Goal: Transaction & Acquisition: Purchase product/service

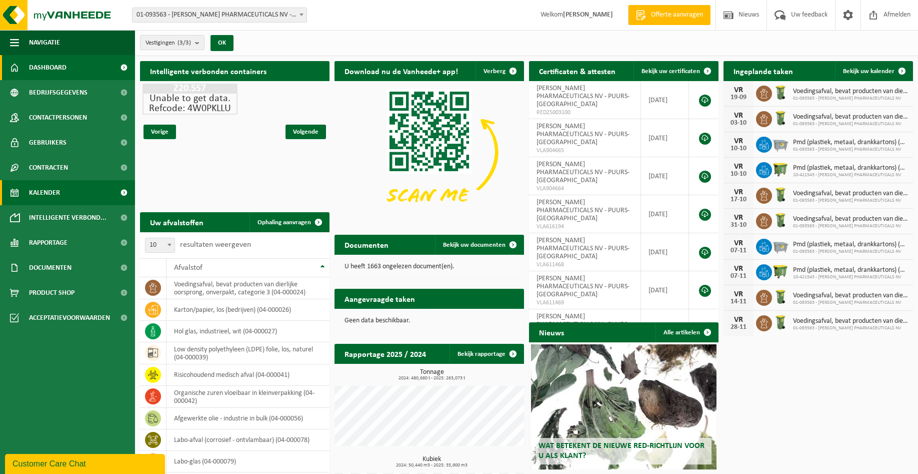
click at [47, 186] on span "Kalender" at bounding box center [44, 192] width 31 height 25
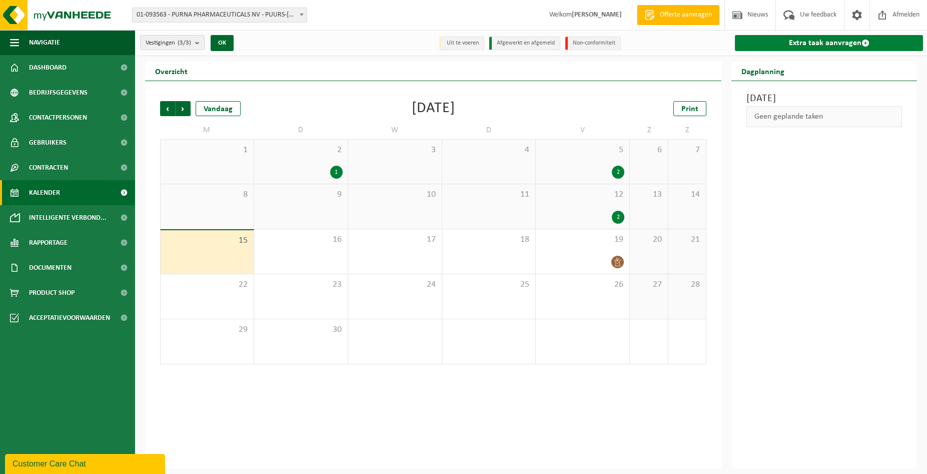
click at [803, 38] on link "Extra taak aanvragen" at bounding box center [829, 43] width 188 height 16
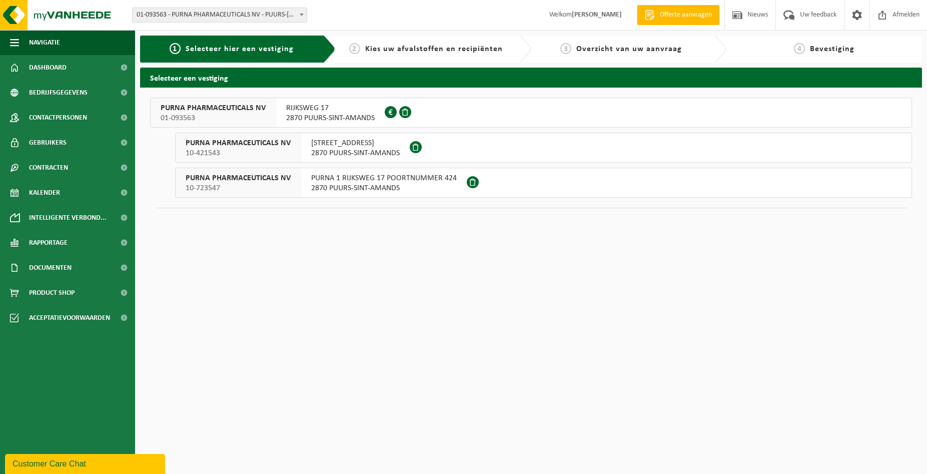
click at [293, 117] on span "2870 PUURS-SINT-AMANDS" at bounding box center [330, 118] width 89 height 10
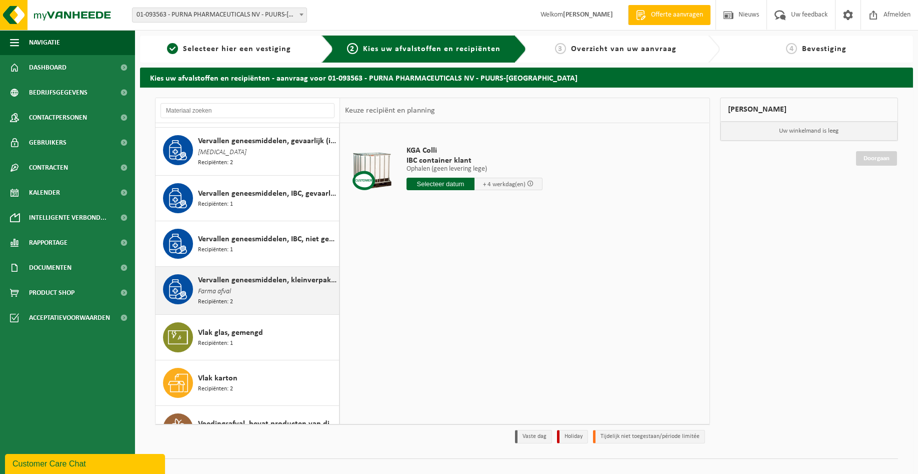
click at [281, 279] on span "Vervallen geneesmiddelen, kleinverpakking, niet gevaarlijk (huishoudelijk)" at bounding box center [267, 280] width 139 height 12
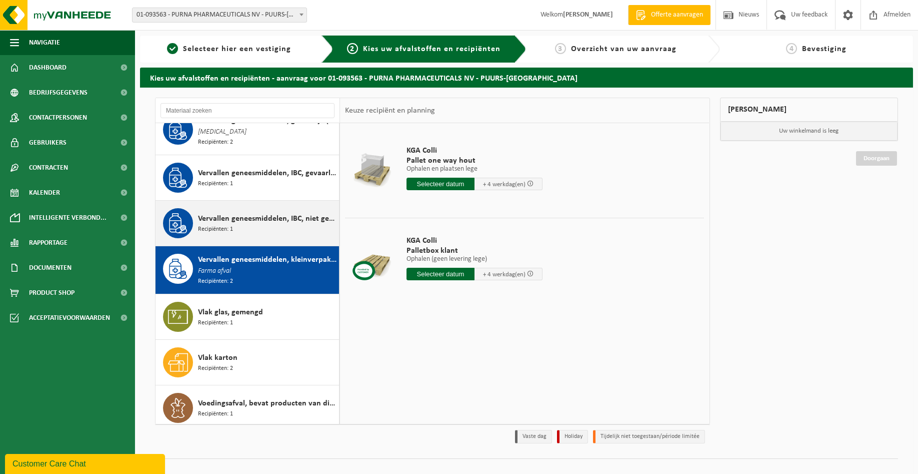
click at [251, 215] on span "Vervallen geneesmiddelen, IBC, niet gevaarlijk (industrieel)" at bounding box center [267, 219] width 139 height 12
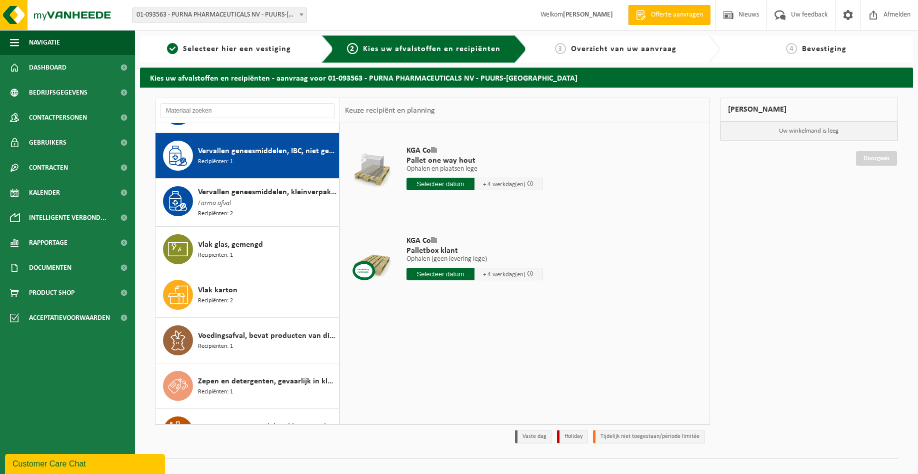
scroll to position [1597, 0]
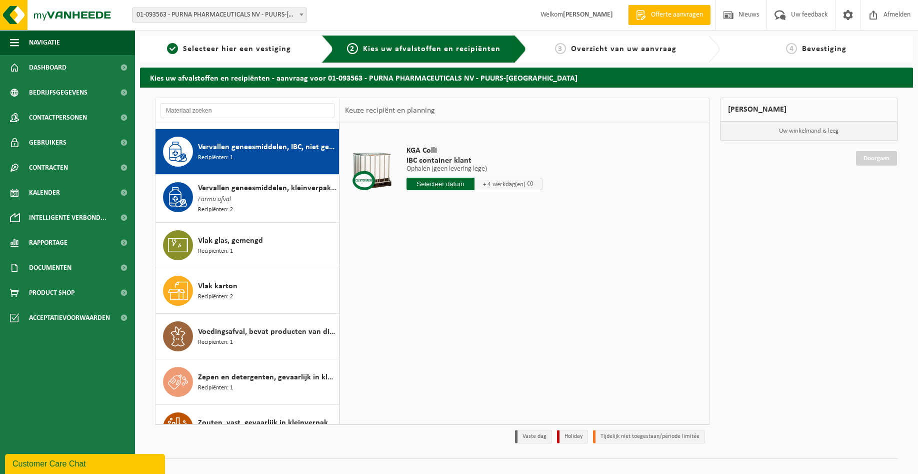
click at [440, 184] on input "text" at bounding box center [441, 184] width 68 height 13
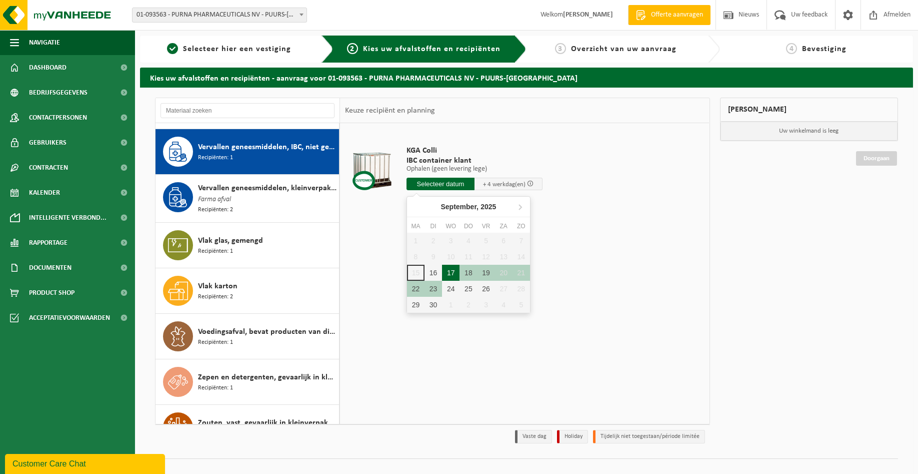
click at [448, 271] on div "17" at bounding box center [451, 273] width 18 height 16
type input "Van 2025-09-17"
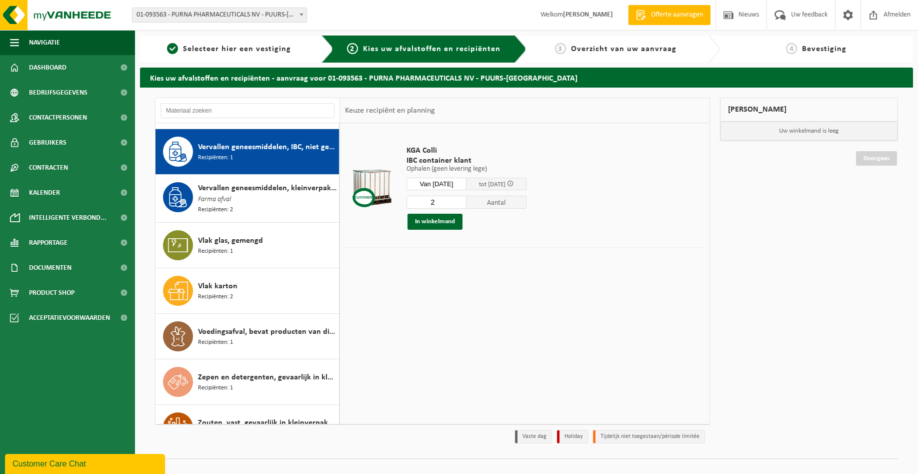
click at [463, 199] on input "2" at bounding box center [437, 202] width 60 height 13
type input "3"
click at [463, 199] on input "3" at bounding box center [437, 202] width 60 height 13
click at [446, 226] on button "In winkelmand" at bounding box center [435, 222] width 55 height 16
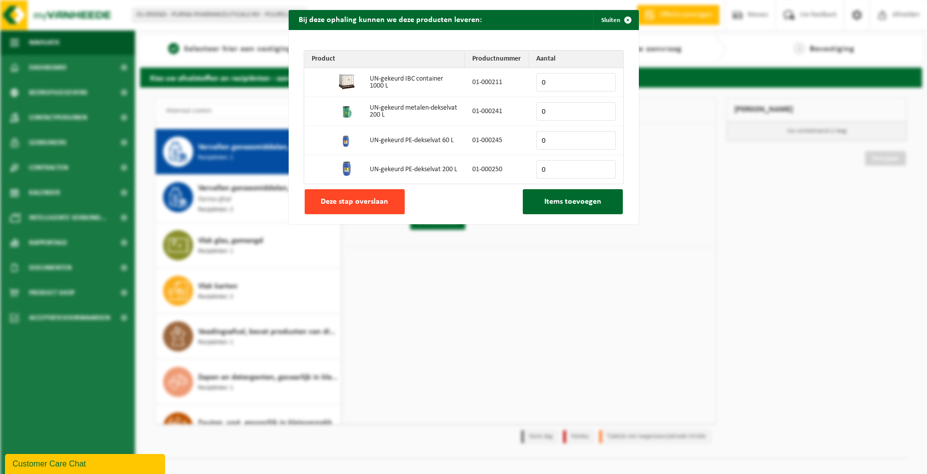
click at [360, 204] on span "Deze stap overslaan" at bounding box center [355, 202] width 68 height 8
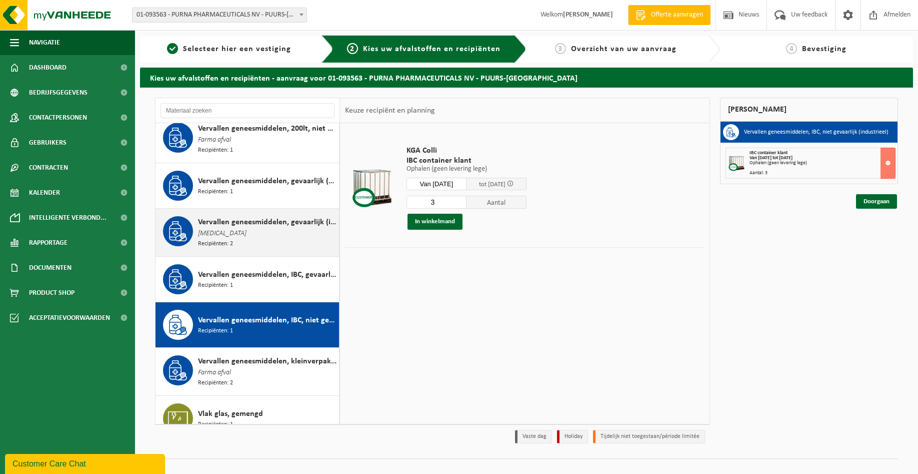
scroll to position [1402, 0]
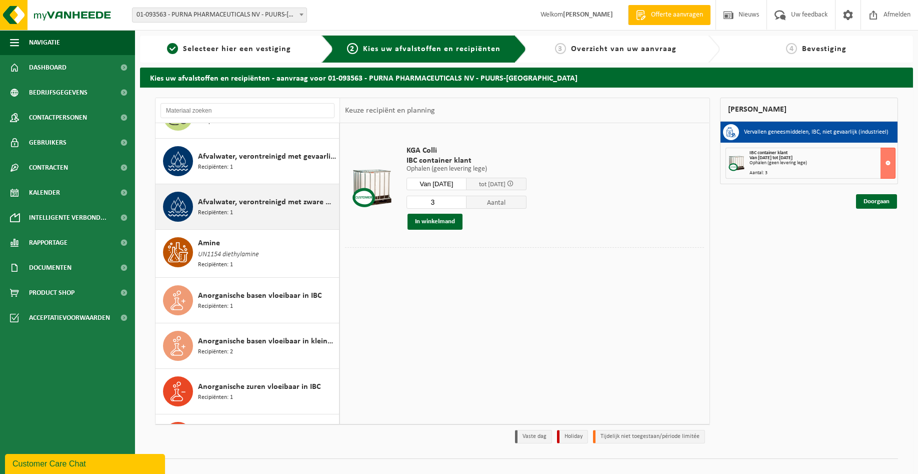
click at [252, 201] on span "Afvalwater, verontreinigd met zware metalen" at bounding box center [267, 202] width 139 height 12
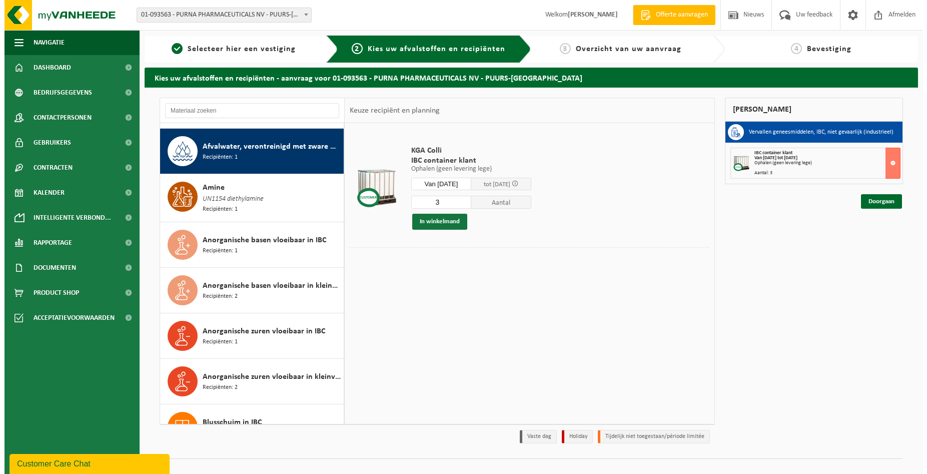
scroll to position [137, 0]
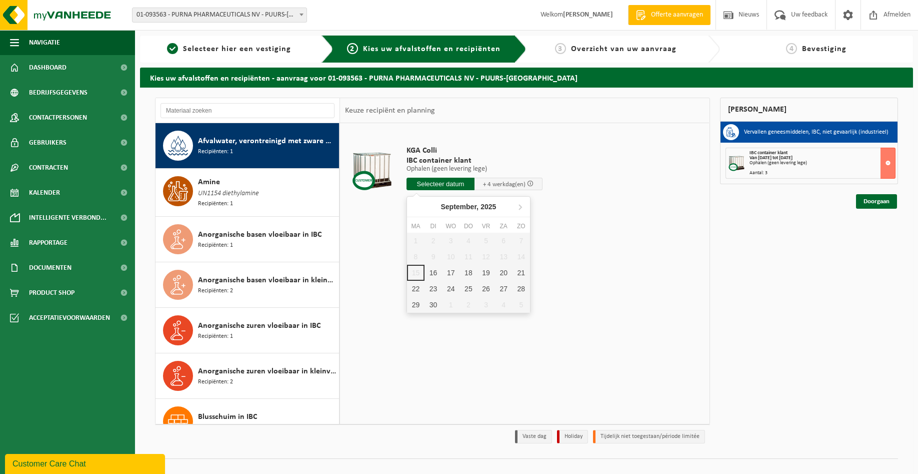
click at [444, 186] on input "text" at bounding box center [441, 184] width 68 height 13
click at [450, 274] on div "17" at bounding box center [451, 273] width 18 height 16
type input "Van 2025-09-17"
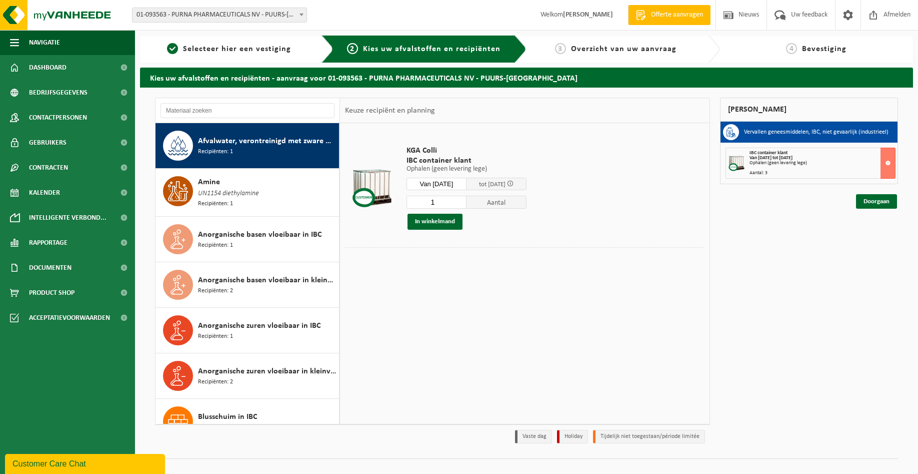
click at [457, 199] on input "1" at bounding box center [437, 202] width 60 height 13
click at [460, 199] on input "2" at bounding box center [437, 202] width 60 height 13
type input "3"
click at [460, 199] on input "3" at bounding box center [437, 202] width 60 height 13
click at [441, 227] on button "In winkelmand" at bounding box center [435, 222] width 55 height 16
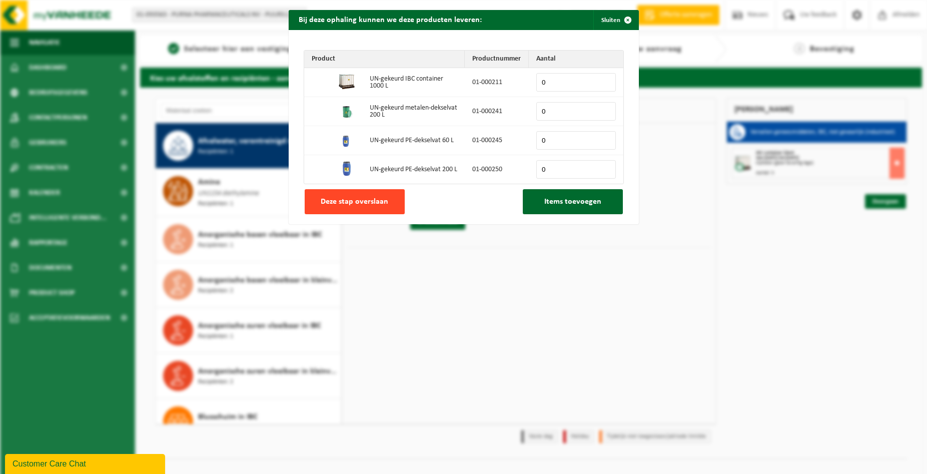
click at [378, 211] on button "Deze stap overslaan" at bounding box center [355, 201] width 100 height 25
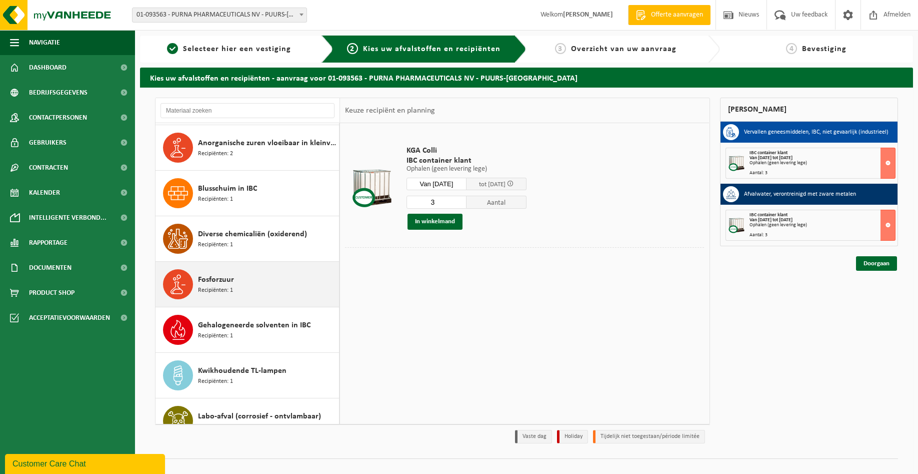
scroll to position [410, 0]
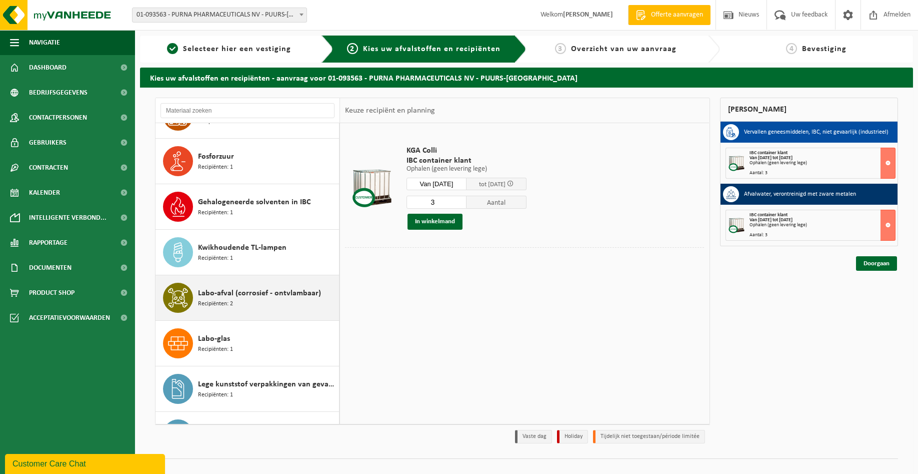
click at [245, 299] on div "Labo-afval (corrosief - ontvlambaar) Recipiënten: 2" at bounding box center [267, 298] width 139 height 30
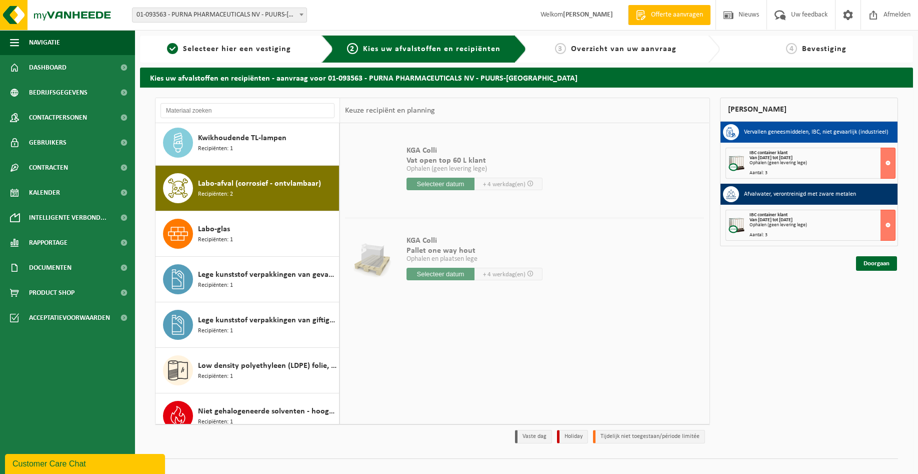
scroll to position [560, 0]
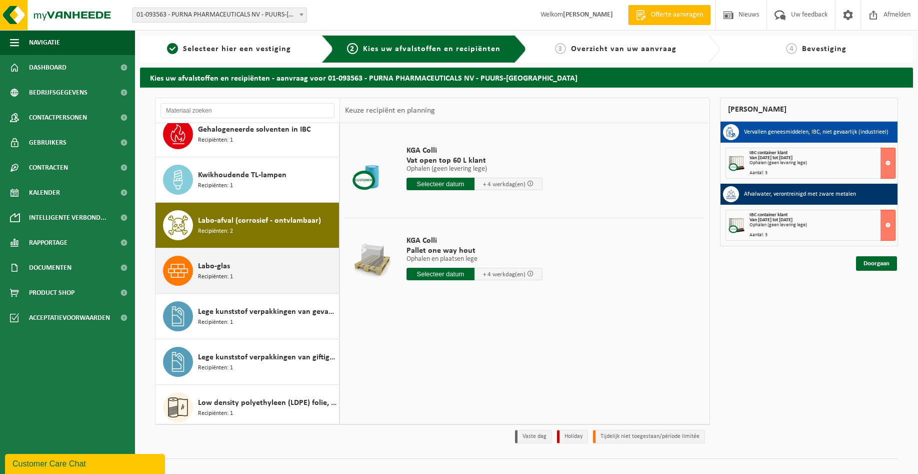
click at [240, 266] on div "Labo-glas Recipiënten: 1" at bounding box center [267, 271] width 139 height 30
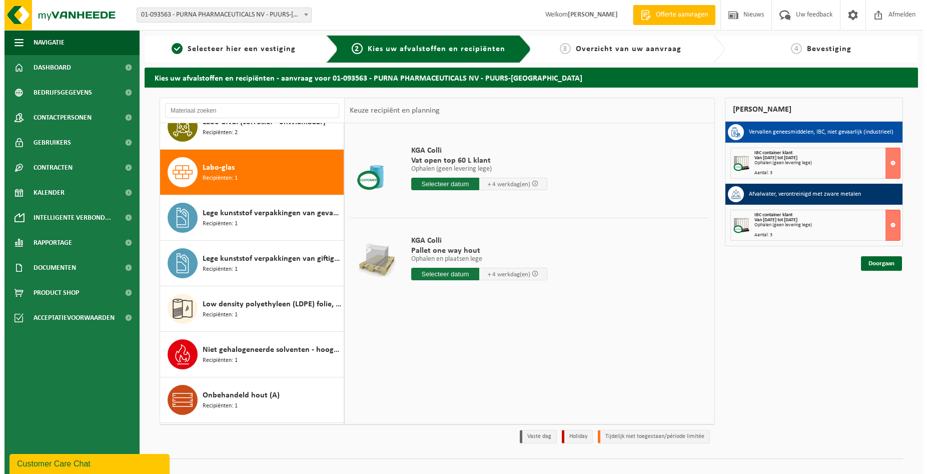
scroll to position [684, 0]
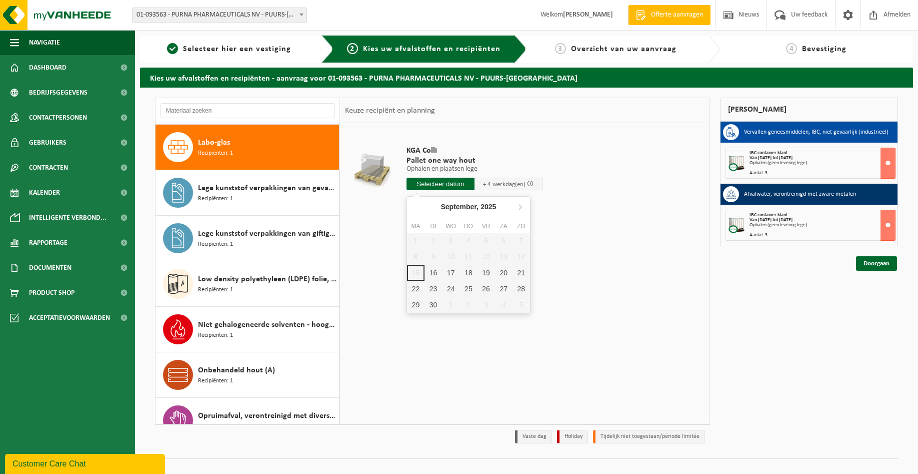
click at [437, 186] on input "text" at bounding box center [441, 184] width 68 height 13
click at [446, 276] on div "17" at bounding box center [451, 273] width 18 height 16
type input "Van 2025-09-17"
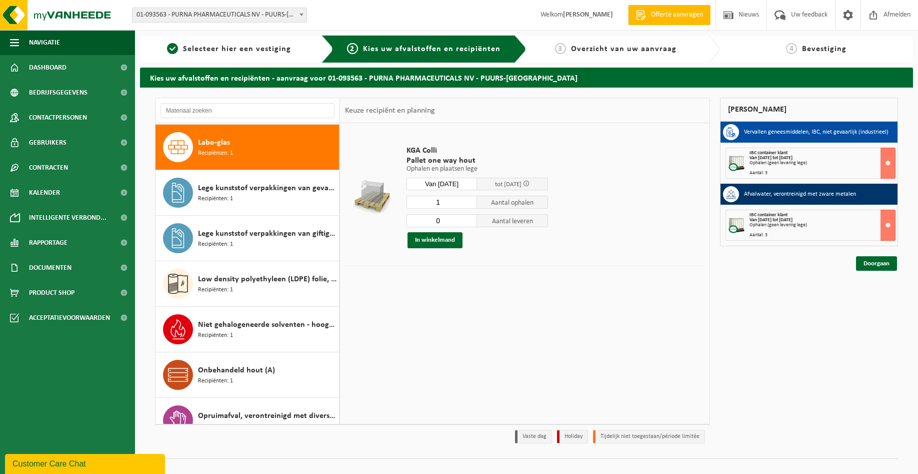
type input "0"
click at [468, 224] on input "0" at bounding box center [442, 220] width 71 height 13
click at [454, 239] on button "In winkelmand" at bounding box center [435, 240] width 55 height 16
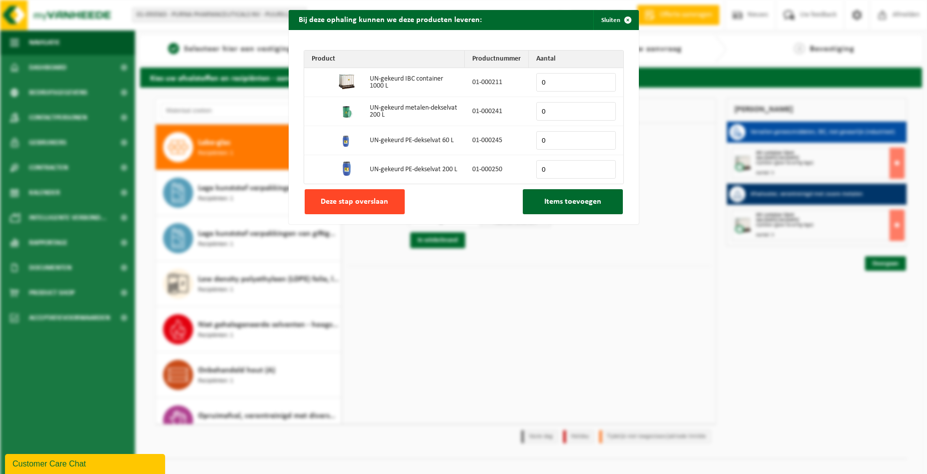
click at [361, 199] on span "Deze stap overslaan" at bounding box center [355, 202] width 68 height 8
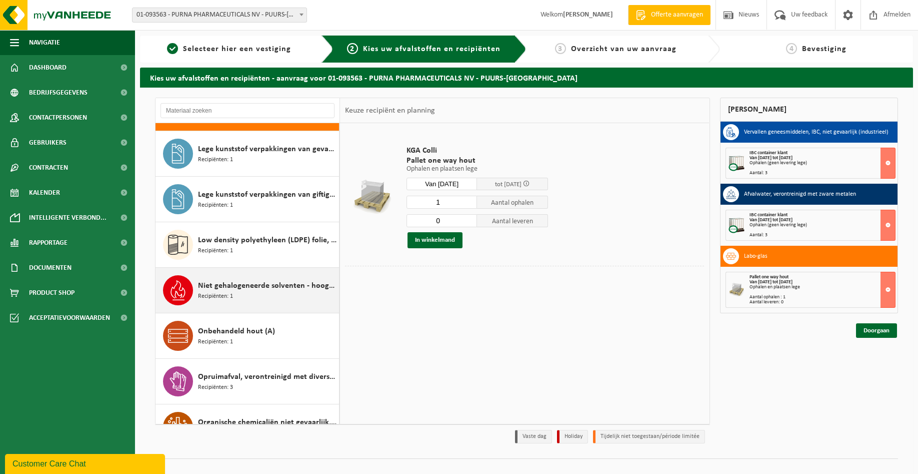
click at [239, 282] on span "Niet gehalogeneerde solventen - hoogcalorisch in kleinverpakking" at bounding box center [267, 286] width 139 height 12
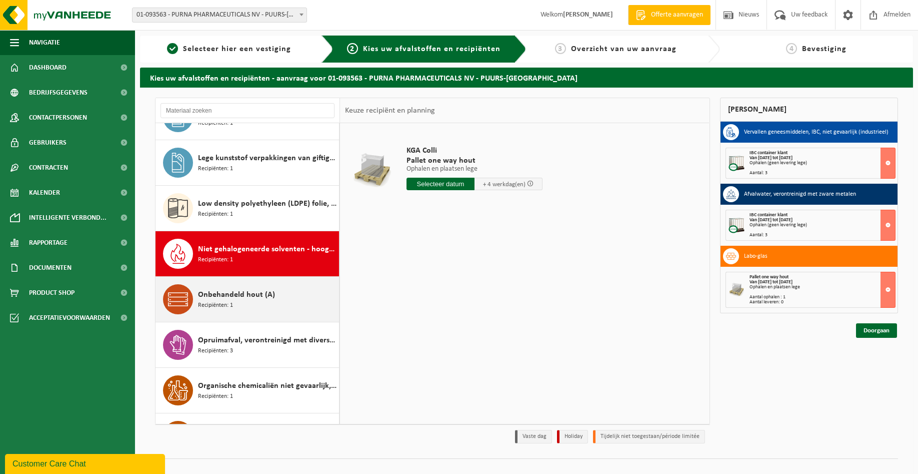
scroll to position [749, 0]
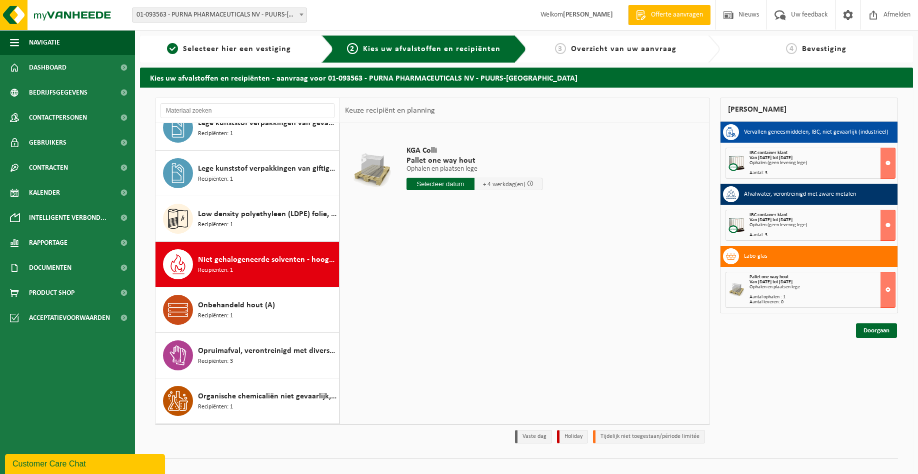
click at [263, 261] on span "Niet gehalogeneerde solventen - hoogcalorisch in kleinverpakking" at bounding box center [267, 260] width 139 height 12
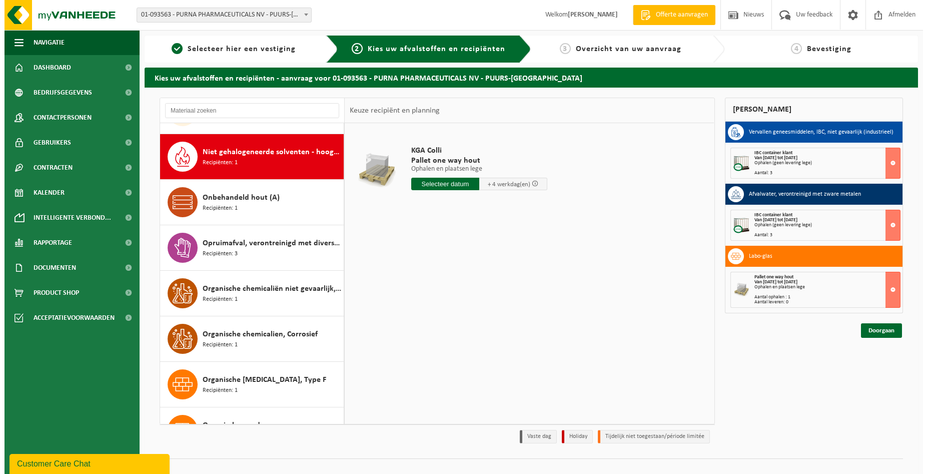
scroll to position [866, 0]
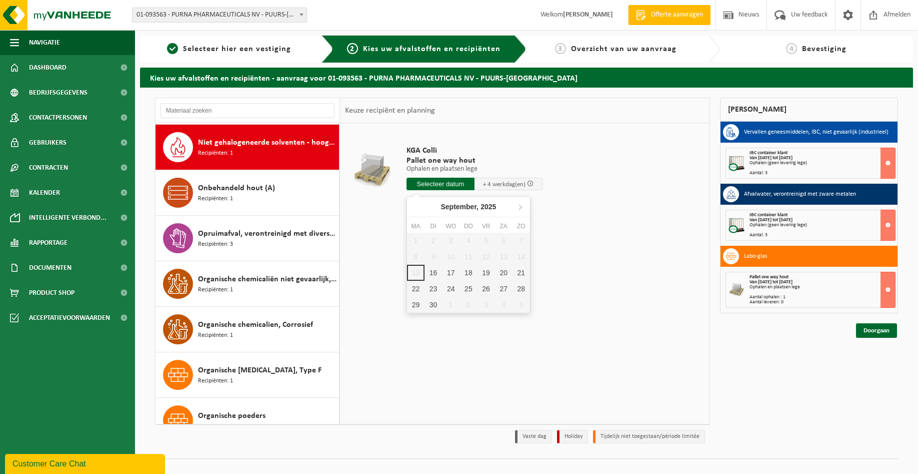
click at [440, 184] on input "text" at bounding box center [441, 184] width 68 height 13
drag, startPoint x: 452, startPoint y: 271, endPoint x: 443, endPoint y: 259, distance: 15.0
click at [451, 271] on div "17" at bounding box center [451, 273] width 18 height 16
type input "Van 2025-09-17"
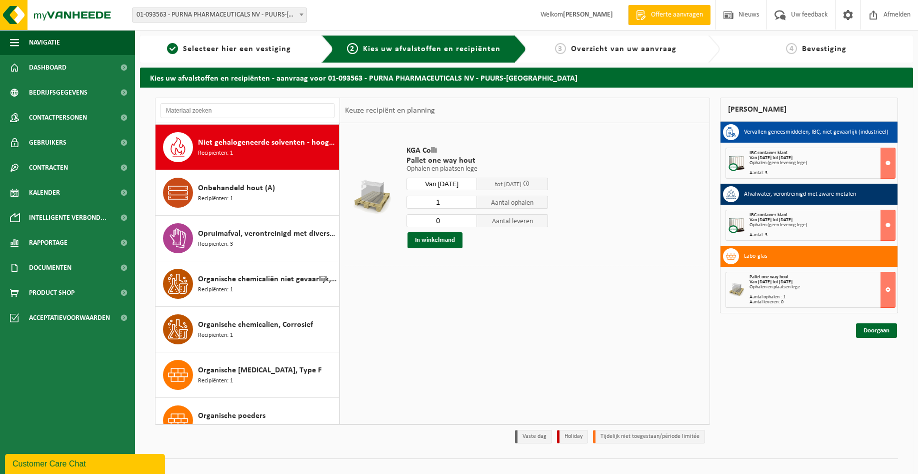
type input "0"
click at [466, 224] on input "0" at bounding box center [442, 220] width 71 height 13
click at [432, 240] on button "In winkelmand" at bounding box center [435, 240] width 55 height 16
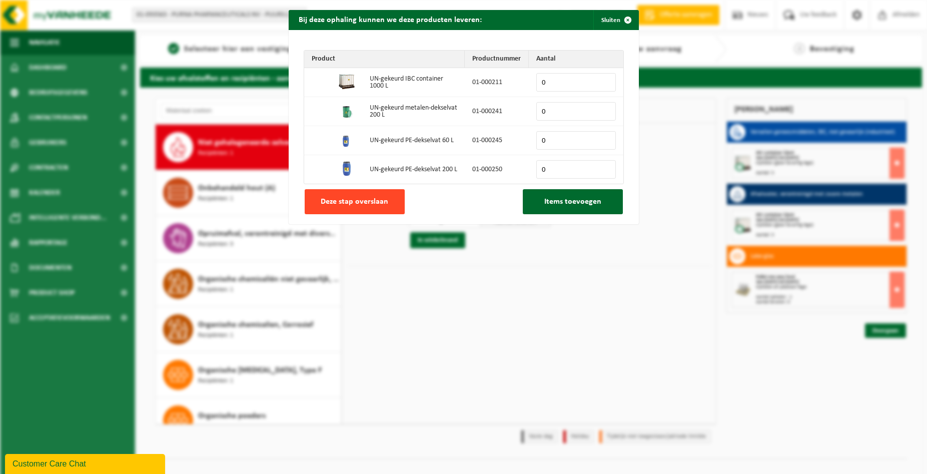
click at [363, 202] on span "Deze stap overslaan" at bounding box center [355, 202] width 68 height 8
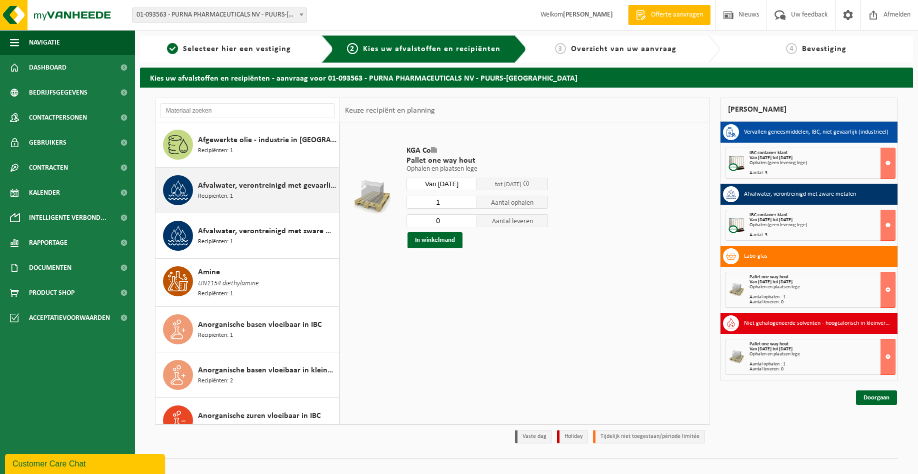
scroll to position [0, 0]
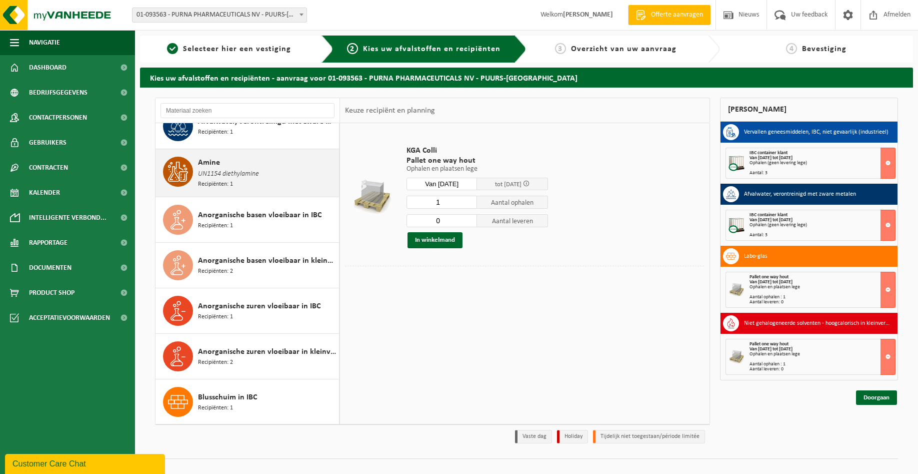
click at [242, 170] on span "UN1154 diethylamine" at bounding box center [228, 174] width 61 height 11
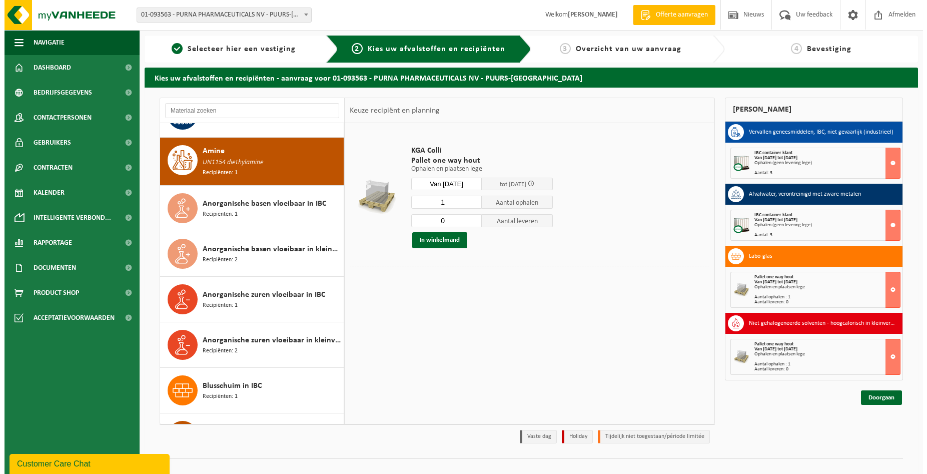
scroll to position [182, 0]
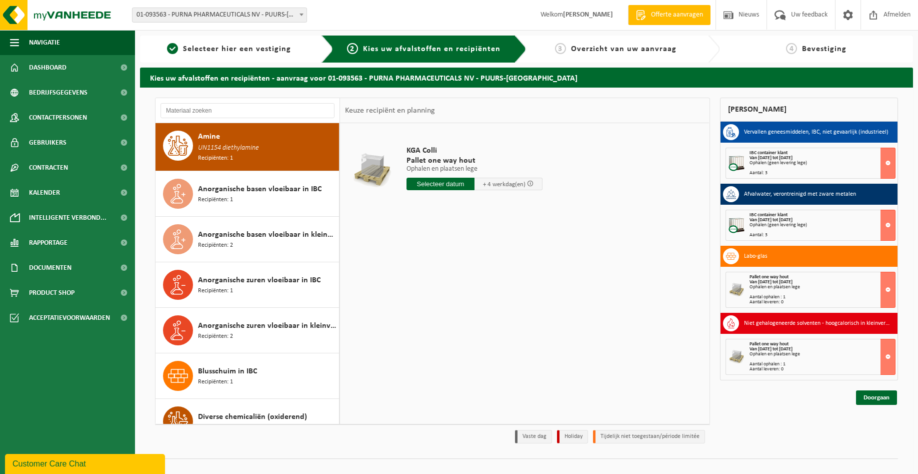
click at [447, 187] on input "text" at bounding box center [441, 184] width 68 height 13
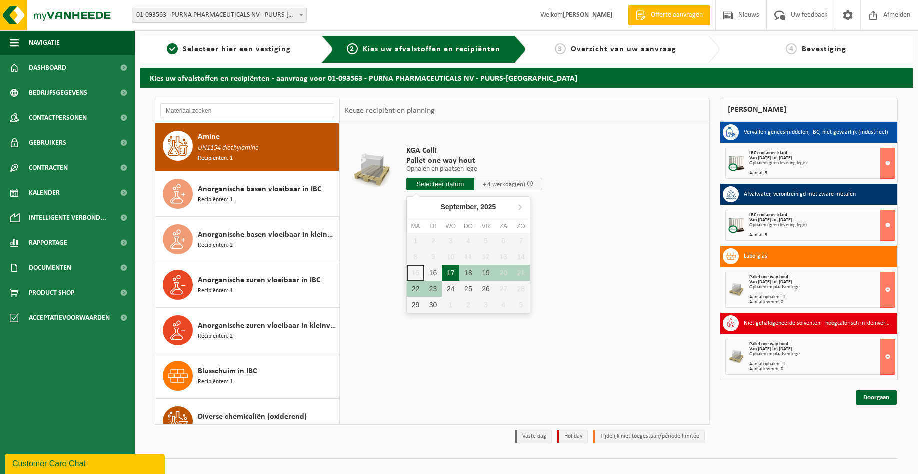
click at [446, 271] on div "17" at bounding box center [451, 273] width 18 height 16
type input "Van 2025-09-17"
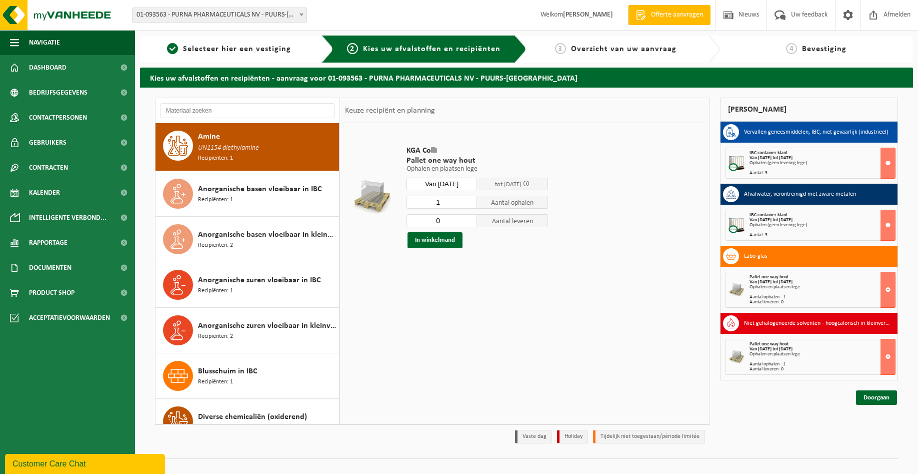
type input "0"
click at [467, 222] on input "0" at bounding box center [442, 220] width 71 height 13
click at [440, 240] on button "In winkelmand" at bounding box center [435, 240] width 55 height 16
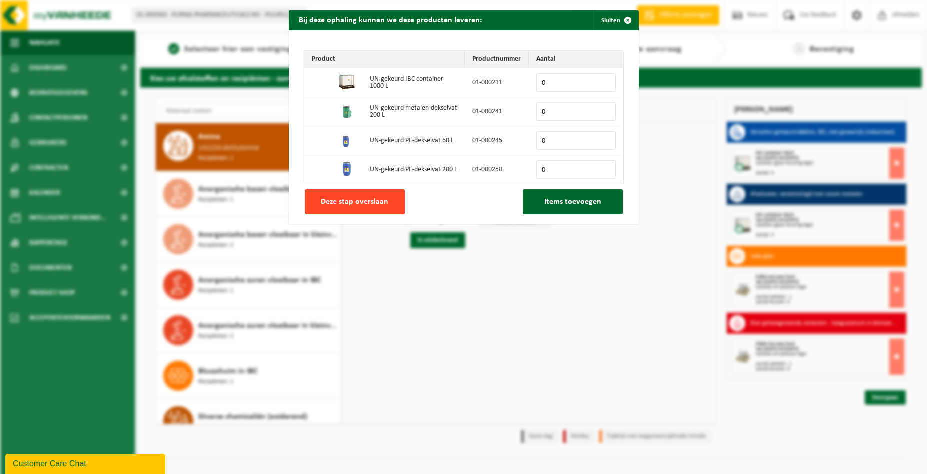
click at [365, 205] on span "Deze stap overslaan" at bounding box center [355, 202] width 68 height 8
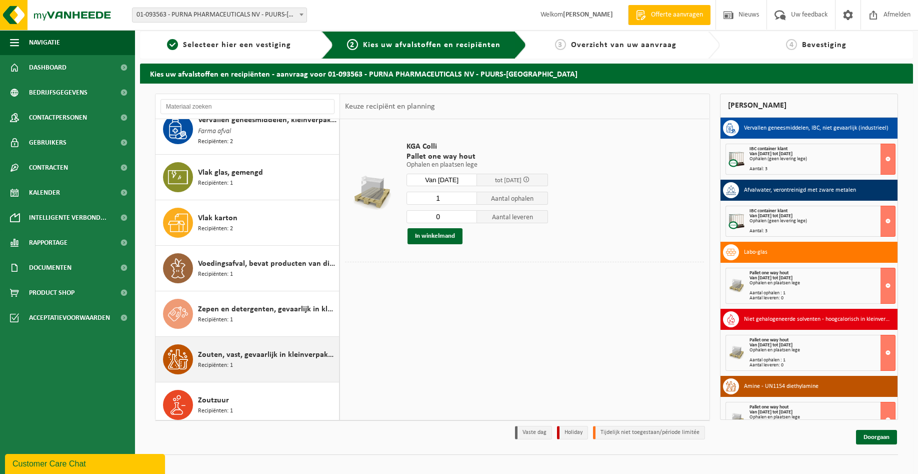
scroll to position [0, 0]
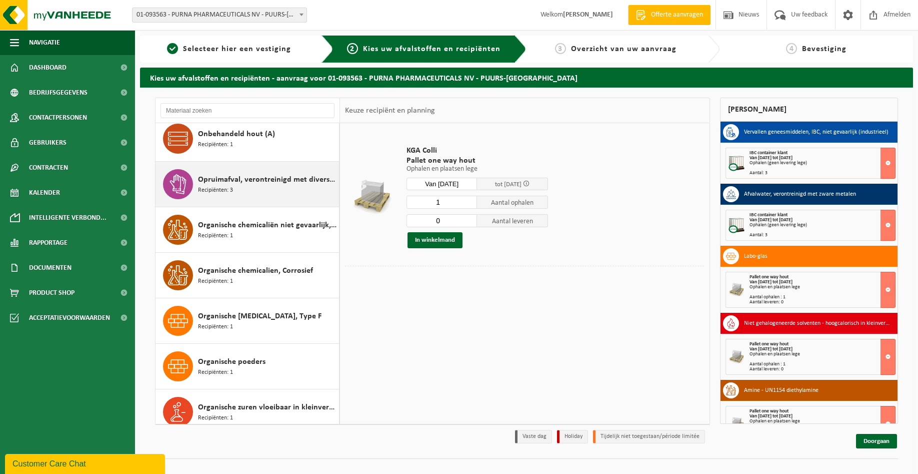
click at [260, 190] on div "Opruimafval, verontreinigd met diverse gevaarlijke afvalstoffen Recipiënten: 3" at bounding box center [267, 184] width 139 height 30
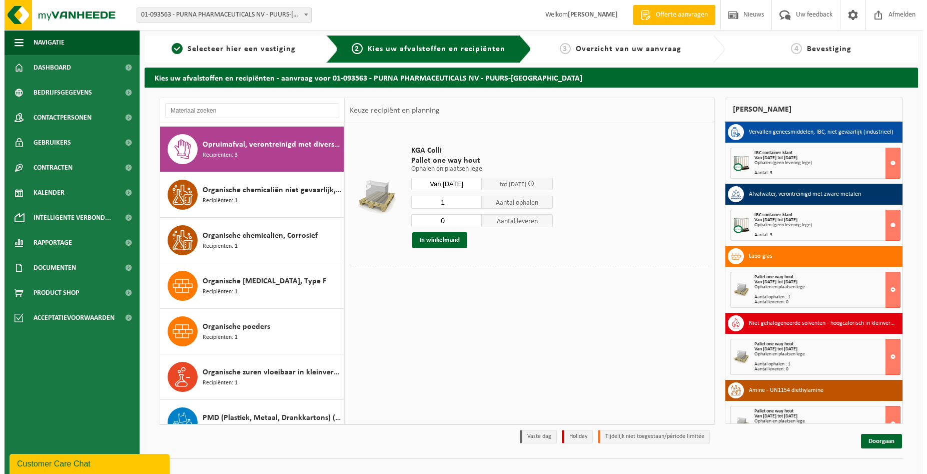
scroll to position [957, 0]
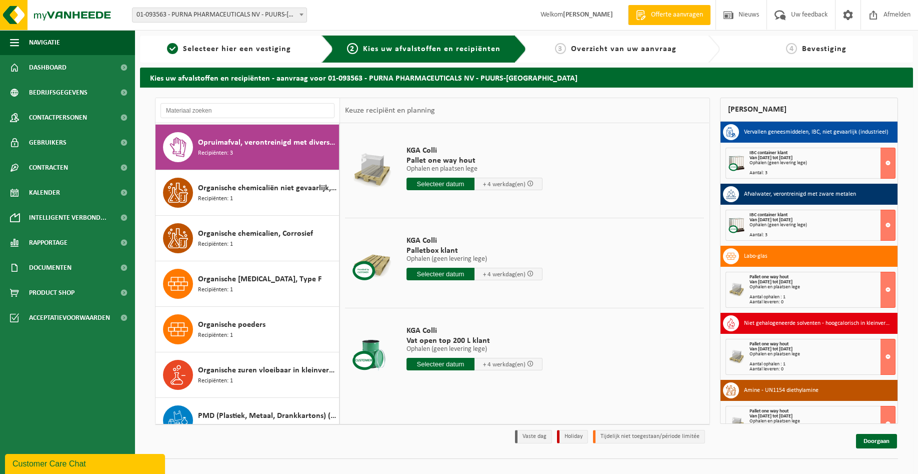
click at [426, 274] on input "text" at bounding box center [441, 274] width 68 height 13
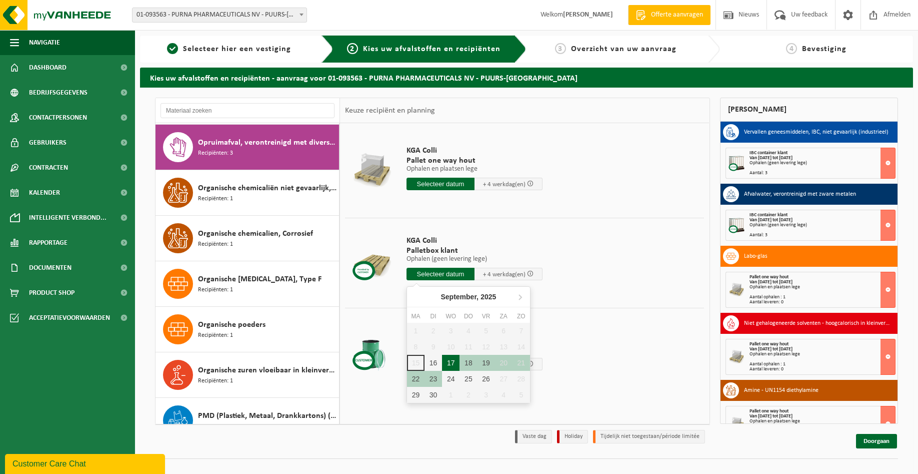
click at [450, 365] on div "17" at bounding box center [451, 363] width 18 height 16
type input "Van 2025-09-17"
type input "2025-09-17"
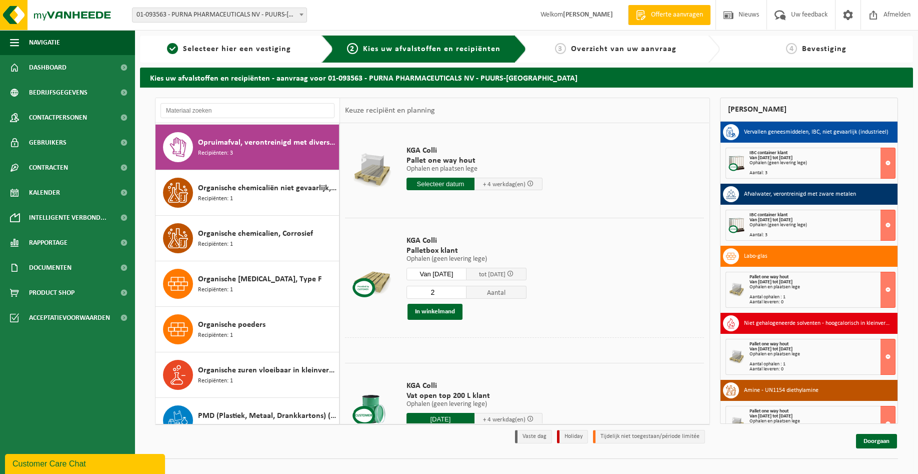
click at [461, 292] on input "2" at bounding box center [437, 292] width 60 height 13
click at [461, 292] on input "3" at bounding box center [437, 292] width 60 height 13
click at [461, 292] on input "4" at bounding box center [437, 292] width 60 height 13
click at [461, 292] on input "5" at bounding box center [437, 292] width 60 height 13
click at [461, 292] on input "6" at bounding box center [437, 292] width 60 height 13
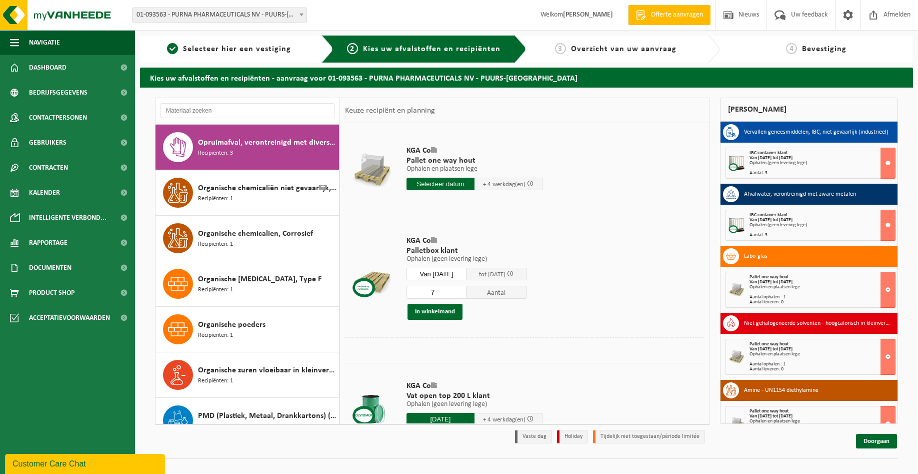
click at [461, 292] on input "7" at bounding box center [437, 292] width 60 height 13
type input "8"
click at [461, 292] on input "8" at bounding box center [437, 292] width 60 height 13
click at [437, 307] on button "In winkelmand" at bounding box center [435, 312] width 55 height 16
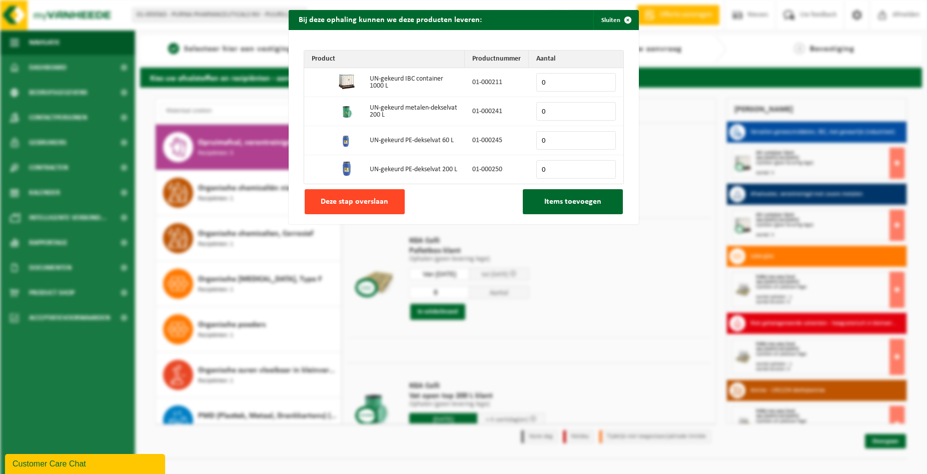
click at [371, 206] on span "Deze stap overslaan" at bounding box center [355, 202] width 68 height 8
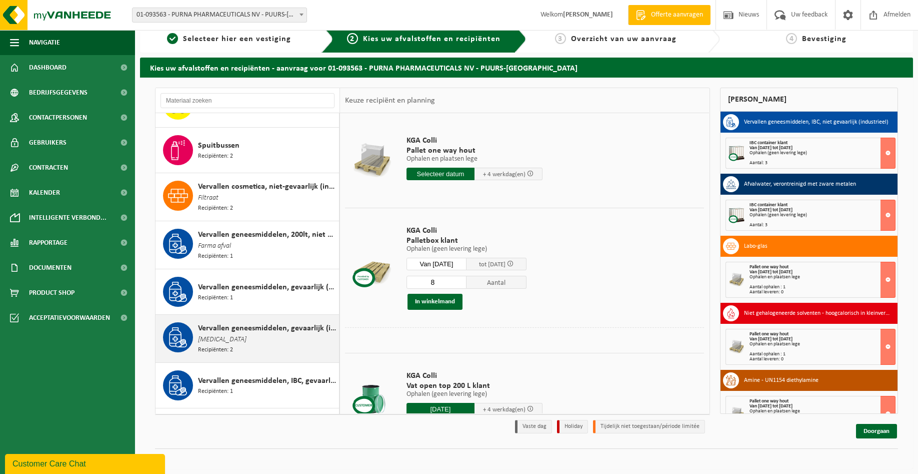
scroll to position [1464, 0]
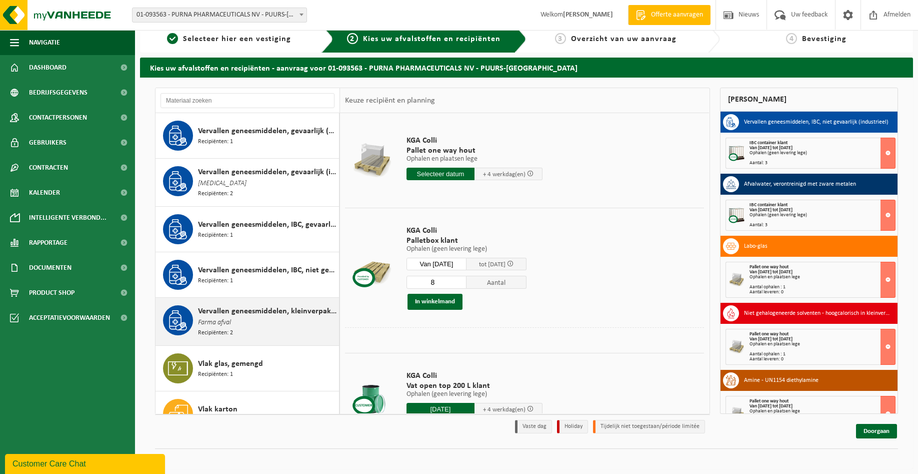
click at [269, 311] on div "Vervallen geneesmiddelen, kleinverpakking, niet gevaarlijk (huishoudelijk) Farm…" at bounding box center [267, 321] width 139 height 33
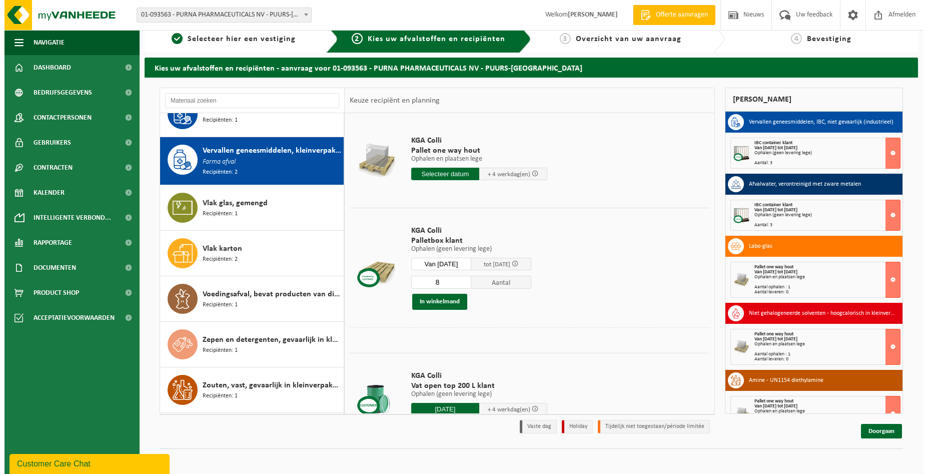
scroll to position [1643, 0]
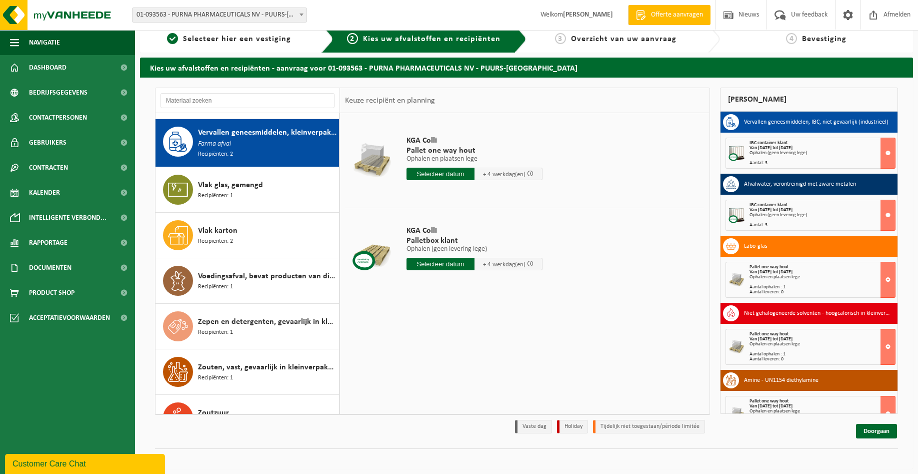
click at [443, 264] on input "text" at bounding box center [441, 264] width 68 height 13
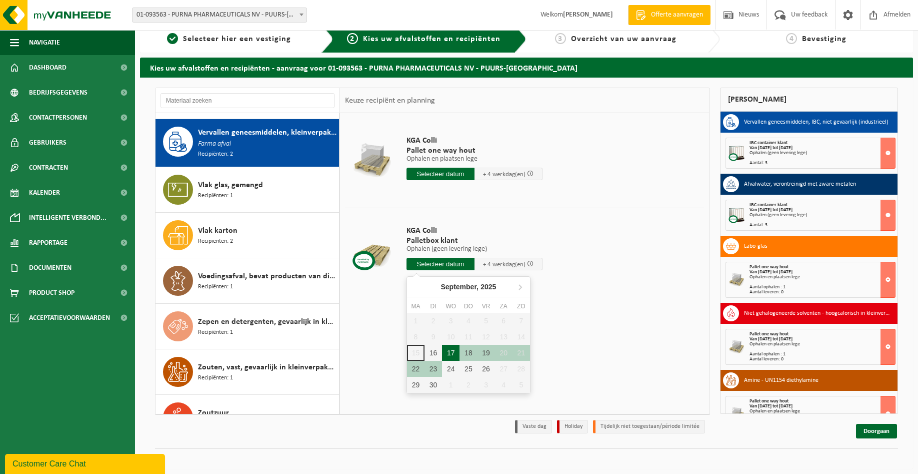
click at [454, 348] on div "17" at bounding box center [451, 353] width 18 height 16
type input "Van 2025-09-17"
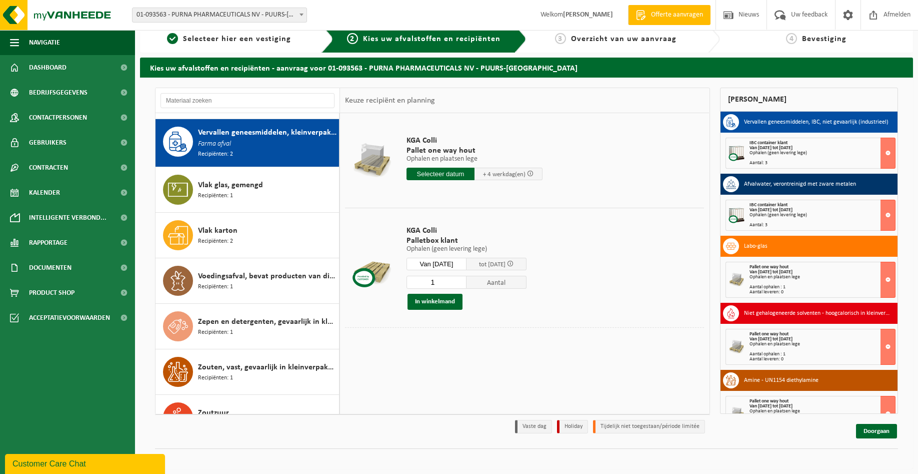
click at [454, 282] on input "1" at bounding box center [437, 282] width 60 height 13
type input "11"
click at [446, 300] on button "In winkelmand" at bounding box center [435, 302] width 55 height 16
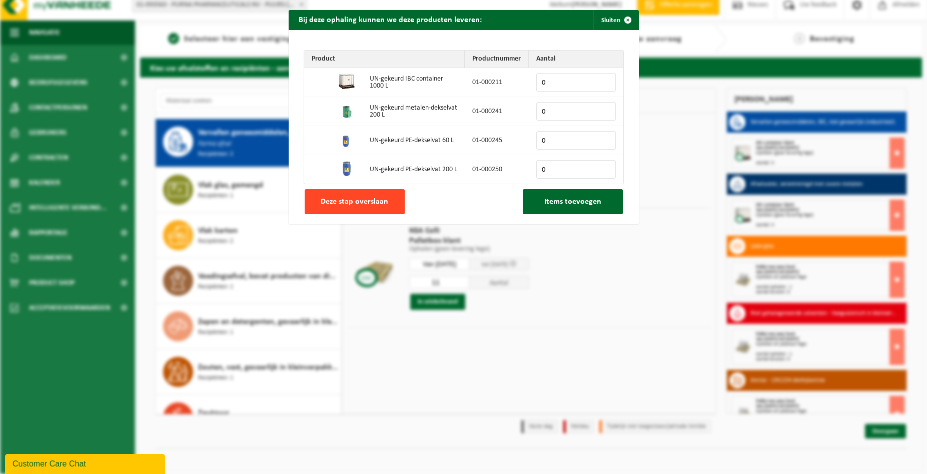
click at [380, 205] on span "Deze stap overslaan" at bounding box center [355, 202] width 68 height 8
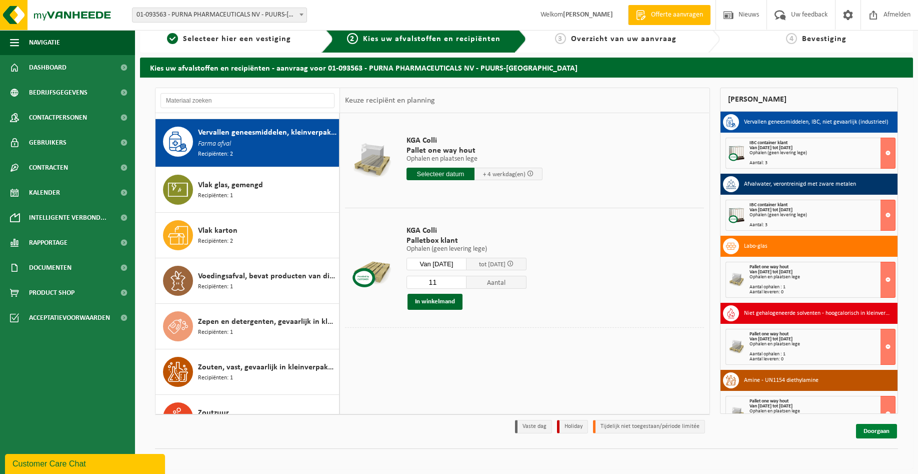
click at [862, 428] on link "Doorgaan" at bounding box center [876, 431] width 41 height 15
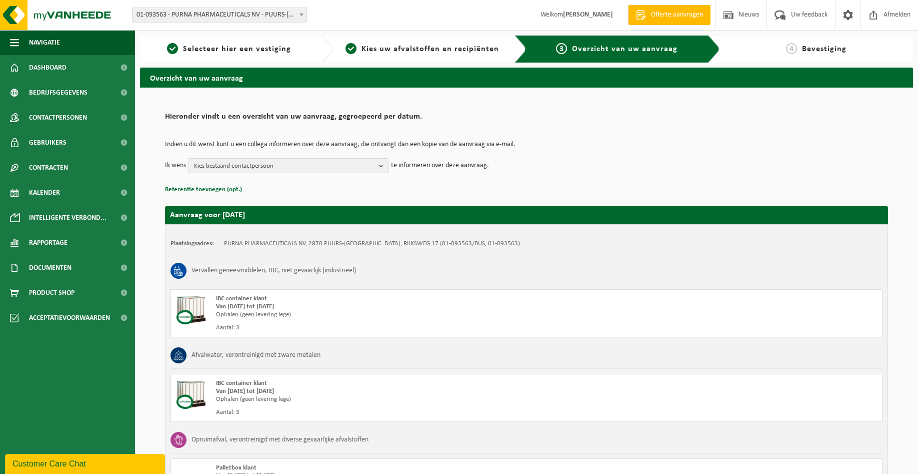
click at [307, 164] on span "Kies bestaand contactpersoon" at bounding box center [284, 166] width 181 height 15
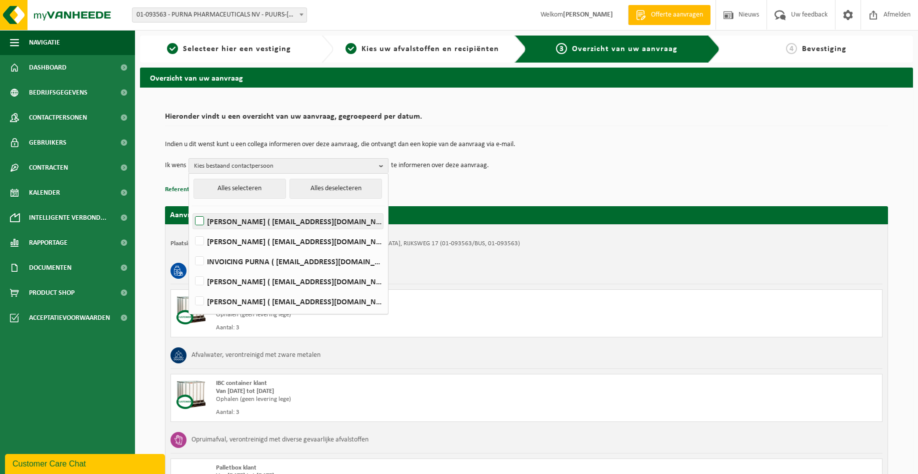
click at [246, 222] on label "Bruno Boerjan ( bbj@purna.be )" at bounding box center [288, 221] width 190 height 15
click at [192, 209] on input "Bruno Boerjan ( bbj@purna.be )" at bounding box center [191, 208] width 1 height 1
checkbox input "true"
click at [238, 235] on label "GUNTER DE HELT ( gdh@purna.be )" at bounding box center [288, 241] width 190 height 15
click at [192, 229] on input "GUNTER DE HELT ( gdh@purna.be )" at bounding box center [191, 228] width 1 height 1
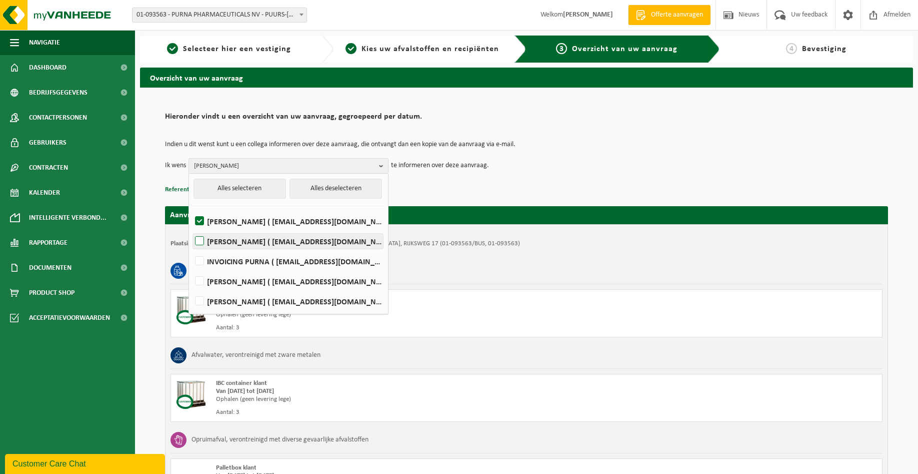
checkbox input "true"
click at [658, 169] on td "Ik wens Bruno Boerjan, GUNTER DE HELT Alles selecteren Alles deselecteren Bruno…" at bounding box center [526, 165] width 723 height 15
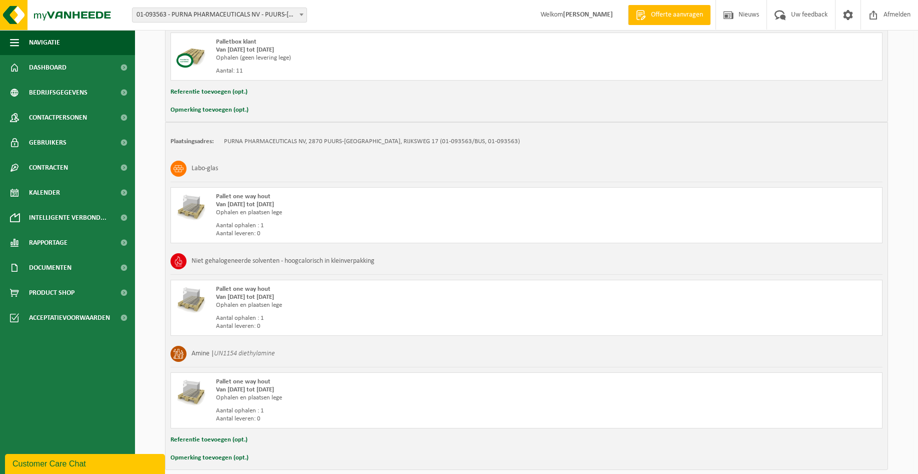
scroll to position [552, 0]
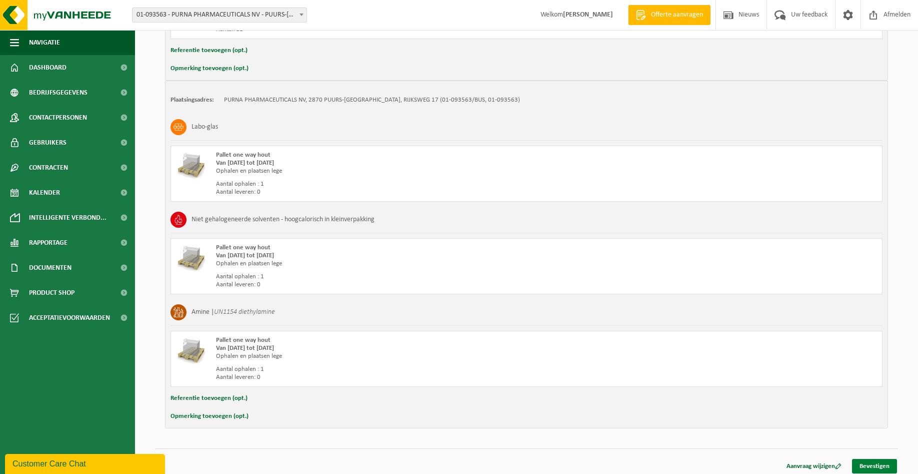
click at [879, 465] on link "Bevestigen" at bounding box center [874, 466] width 45 height 15
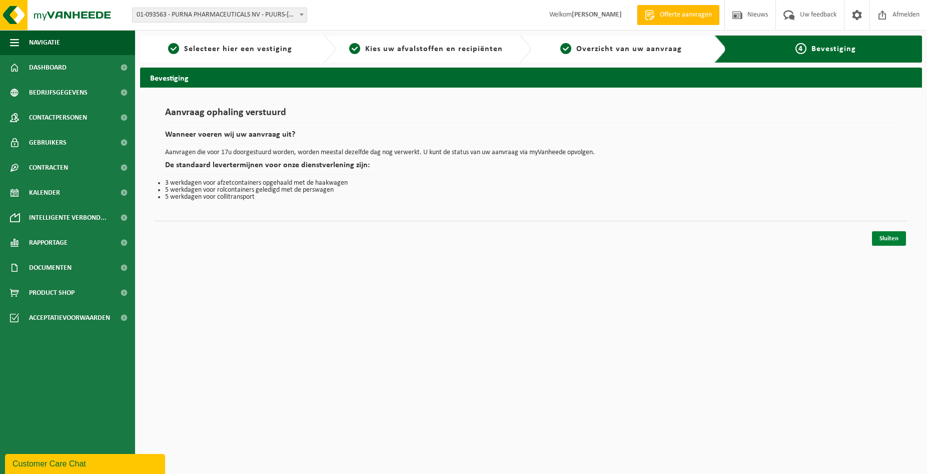
click at [883, 244] on link "Sluiten" at bounding box center [889, 238] width 34 height 15
